Goal: Transaction & Acquisition: Purchase product/service

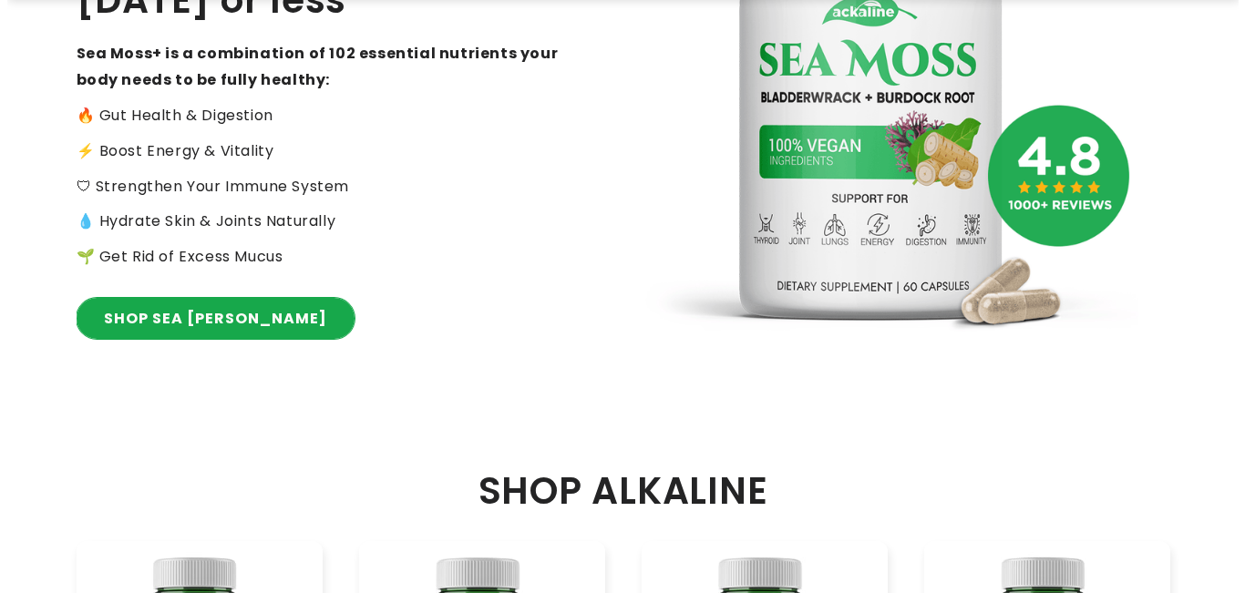
scroll to position [365, 0]
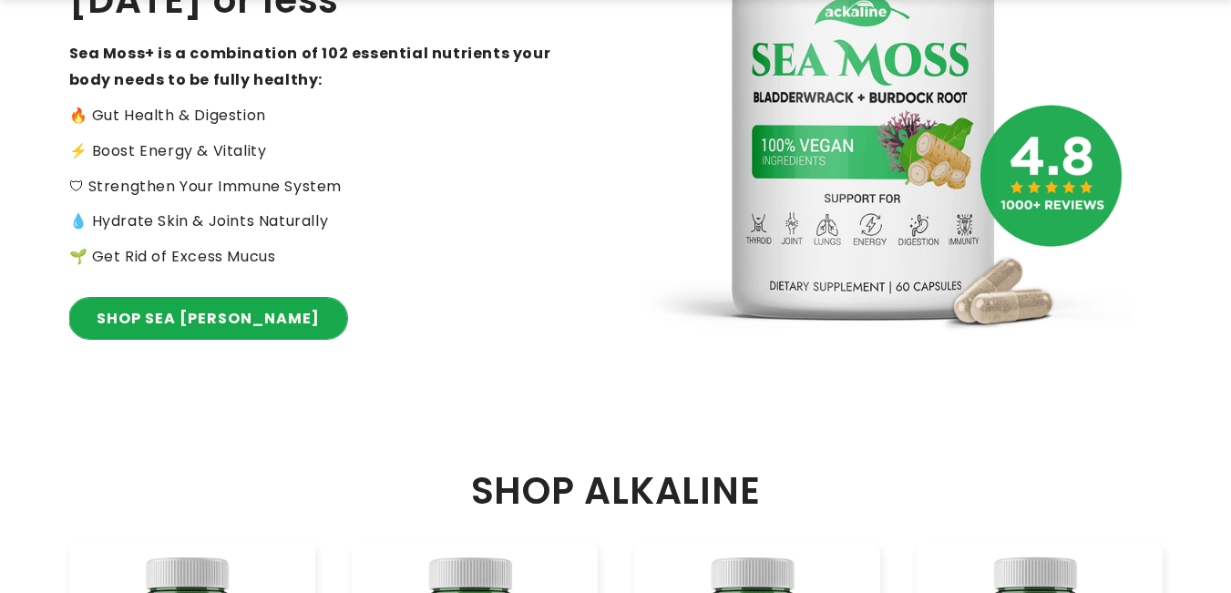
click at [162, 304] on link "SHOP SEA MOSS" at bounding box center [208, 318] width 278 height 41
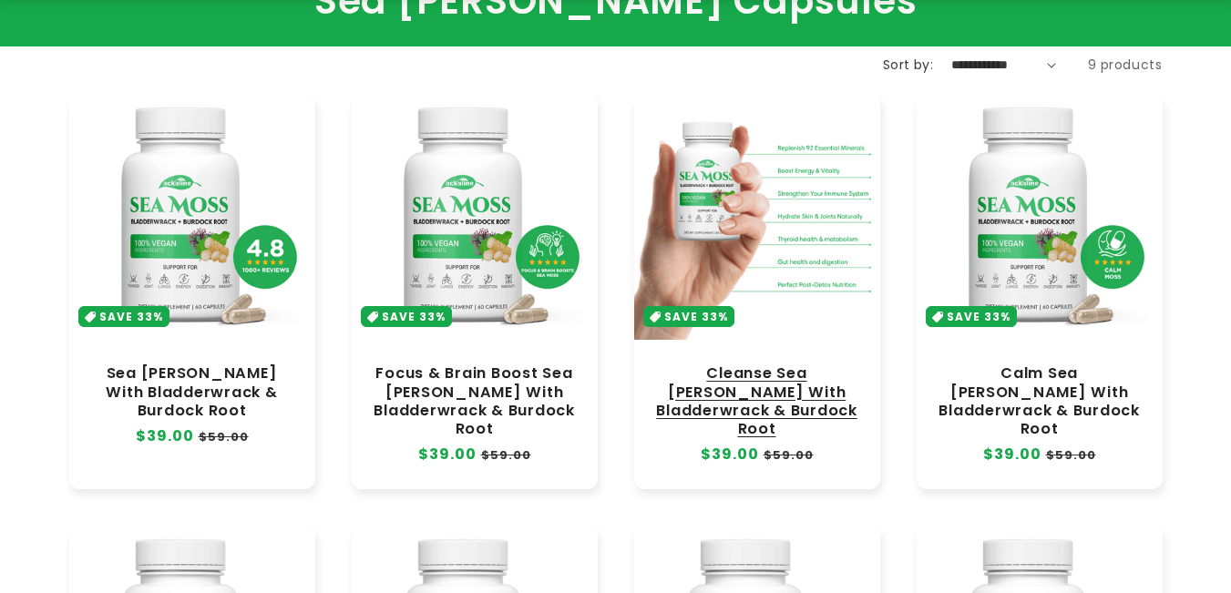
scroll to position [273, 0]
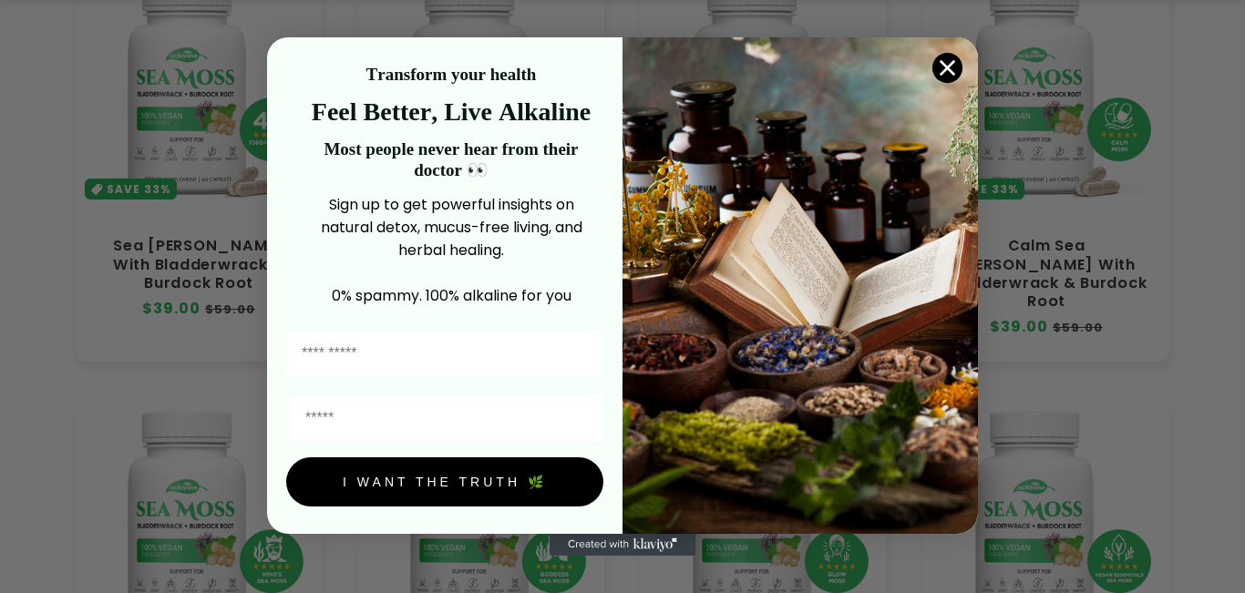
click at [954, 66] on circle "Close dialog" at bounding box center [947, 68] width 30 height 30
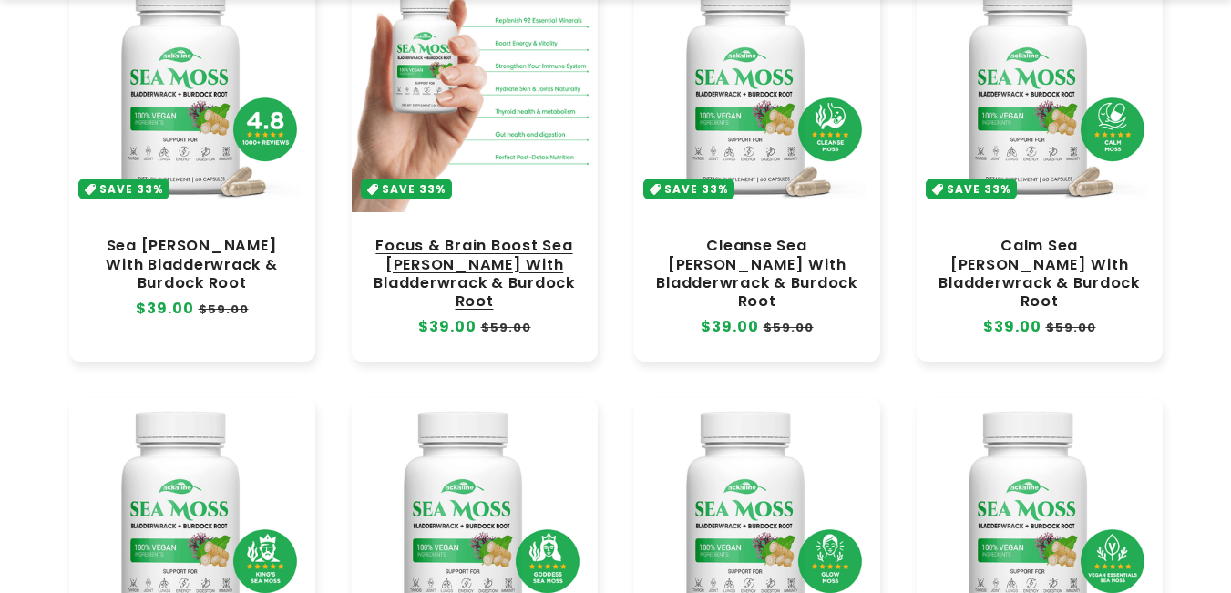
click at [464, 284] on link "Focus & Brain Boost Sea [PERSON_NAME] With Bladderwrack & Burdock Root" at bounding box center [475, 274] width 210 height 74
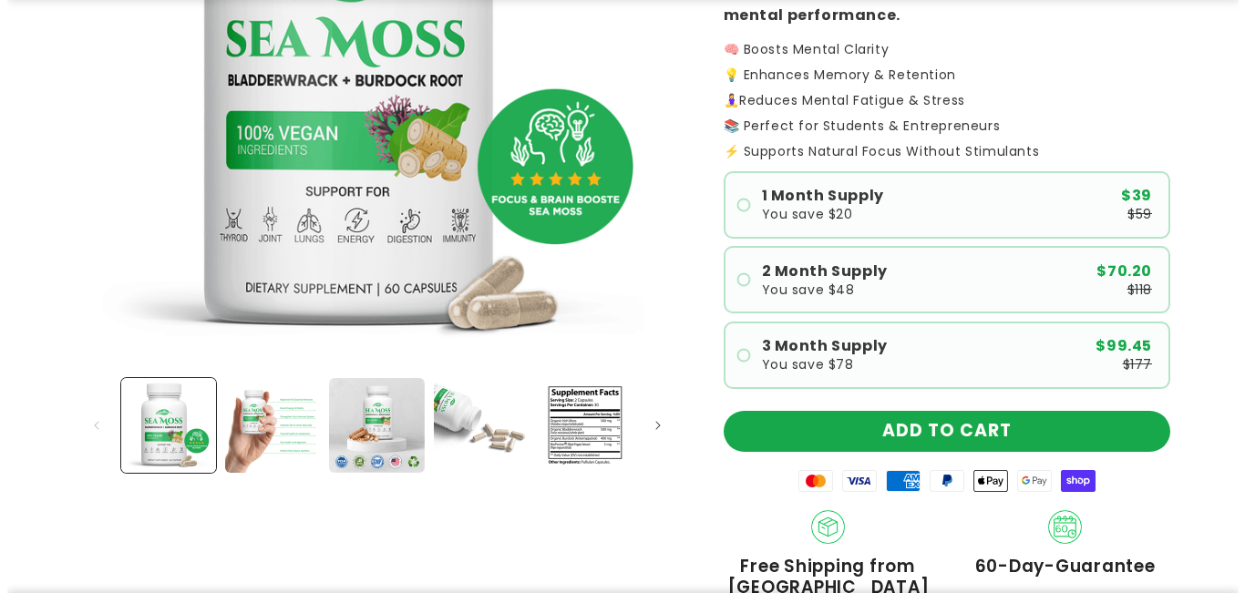
scroll to position [456, 0]
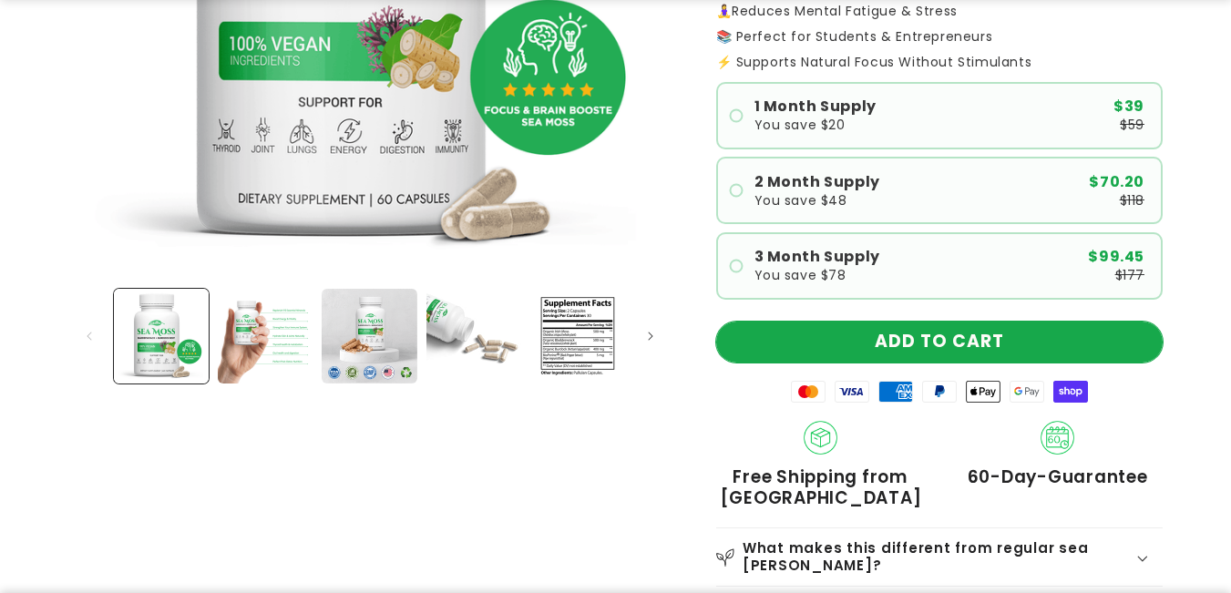
click at [887, 355] on button "ADD TO CART" at bounding box center [939, 342] width 447 height 41
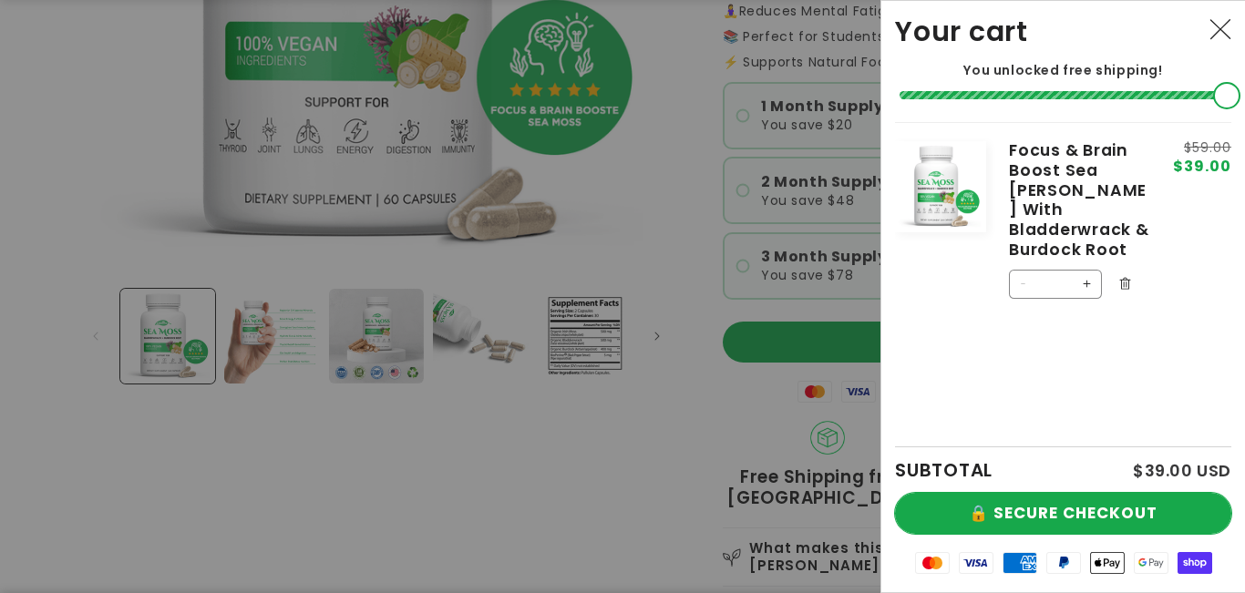
click at [1042, 514] on button "🔒 SECURE CHECKOUT" at bounding box center [1063, 513] width 336 height 41
